Goal: Find contact information: Find contact information

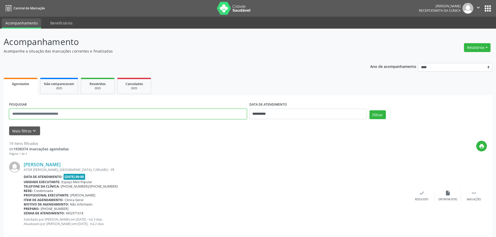
click at [30, 114] on input "text" at bounding box center [128, 114] width 238 height 10
type input "**********"
click at [370, 111] on button "Filtrar" at bounding box center [378, 115] width 16 height 9
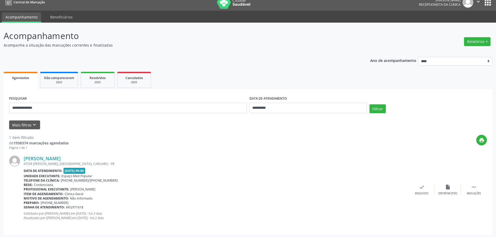
scroll to position [8, 0]
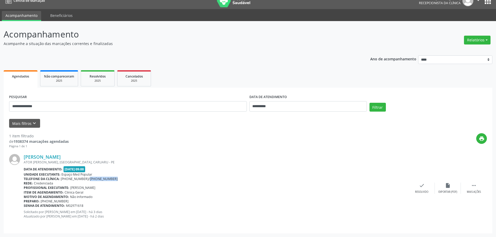
drag, startPoint x: 81, startPoint y: 179, endPoint x: 105, endPoint y: 178, distance: 24.2
click at [105, 178] on div "Telefone da clínica: [PHONE_NUMBER]/[PHONE_NUMBER]" at bounding box center [216, 179] width 385 height 4
click at [167, 182] on div "Rede: Credenciada" at bounding box center [216, 183] width 385 height 4
click at [48, 158] on link "[PERSON_NAME]" at bounding box center [42, 157] width 37 height 6
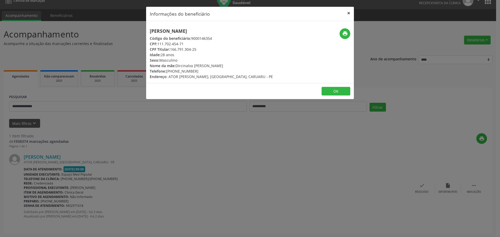
click at [350, 15] on button "×" at bounding box center [349, 13] width 10 height 13
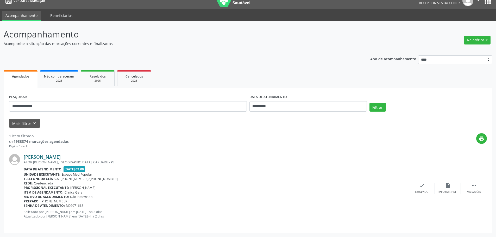
click at [45, 158] on link "[PERSON_NAME]" at bounding box center [42, 157] width 37 height 6
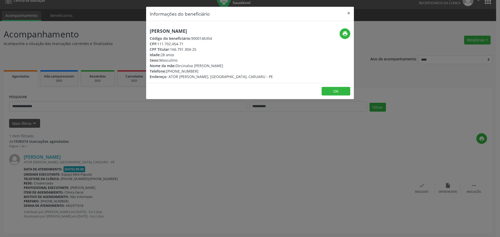
drag, startPoint x: 197, startPoint y: 69, endPoint x: 166, endPoint y: 72, distance: 31.5
click at [166, 72] on div "Telefone: [PHONE_NUMBER]" at bounding box center [211, 71] width 123 height 5
copy div "[PHONE_NUMBER]"
